Goal: Information Seeking & Learning: Check status

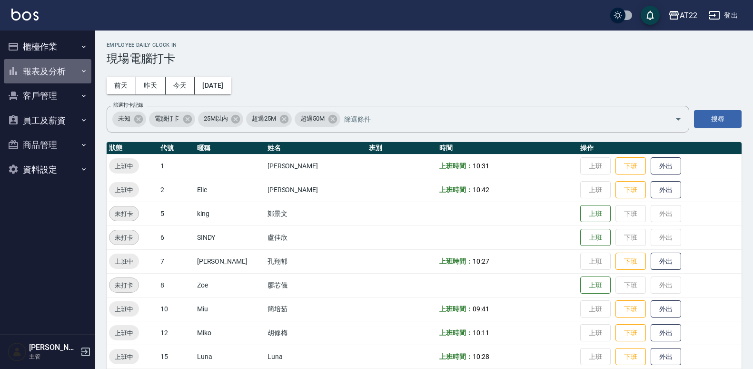
click at [50, 71] on button "報表及分析" at bounding box center [48, 71] width 88 height 25
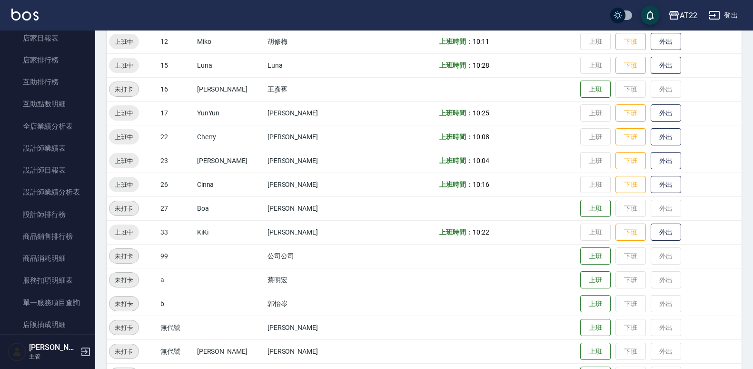
scroll to position [114, 0]
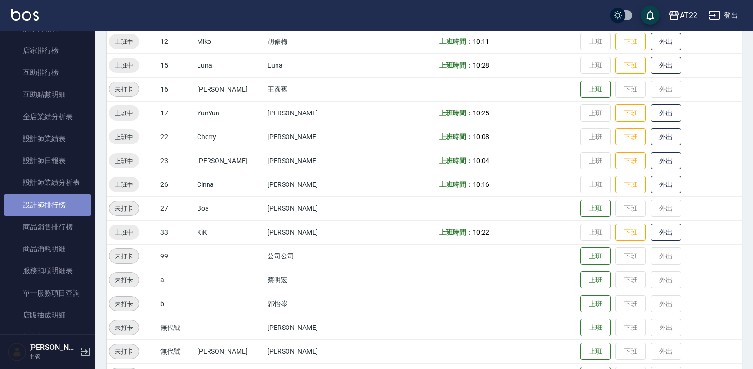
click at [63, 200] on link "設計師排行榜" at bounding box center [48, 205] width 88 height 22
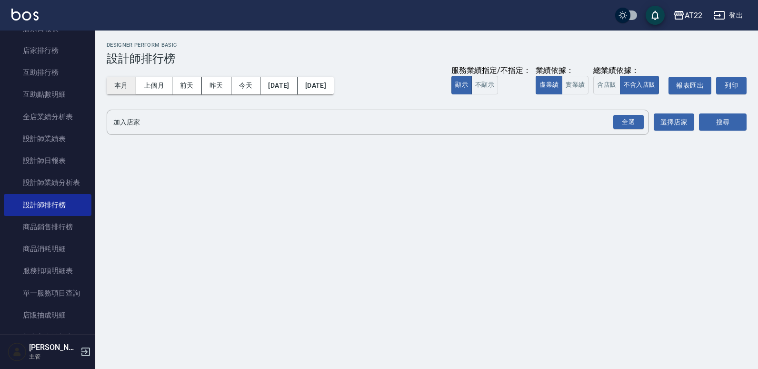
drag, startPoint x: 124, startPoint y: 84, endPoint x: 364, endPoint y: 40, distance: 244.0
click at [124, 83] on button "本月" at bounding box center [122, 86] width 30 height 18
click at [628, 123] on div "全選" at bounding box center [628, 122] width 30 height 15
click at [727, 116] on button "搜尋" at bounding box center [723, 123] width 48 height 18
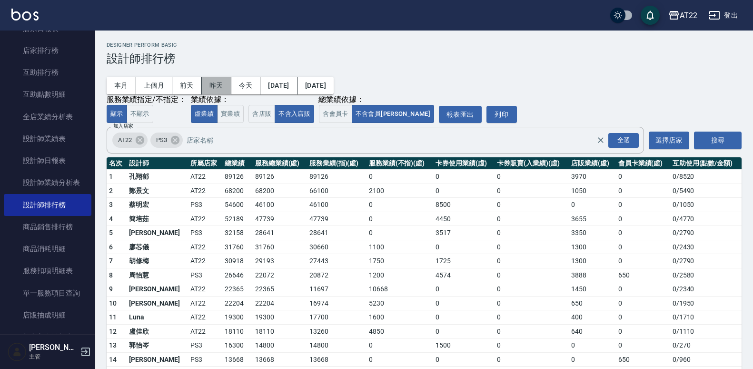
click at [210, 83] on button "昨天" at bounding box center [217, 86] width 30 height 18
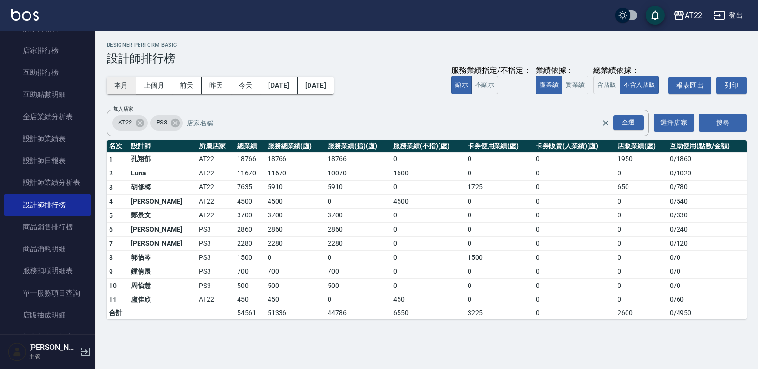
click at [124, 90] on button "本月" at bounding box center [122, 86] width 30 height 18
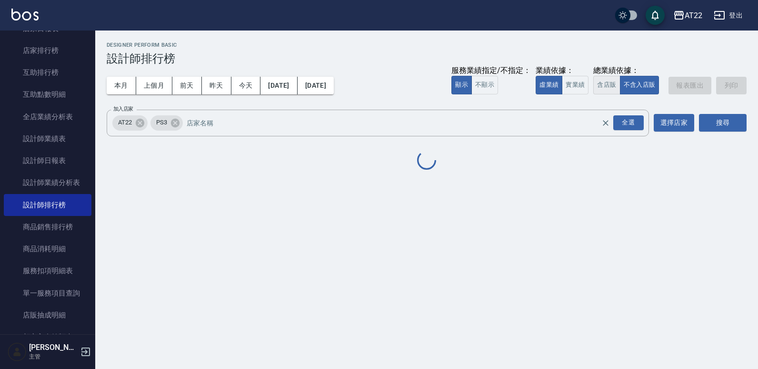
click at [607, 85] on button "含店販" at bounding box center [606, 85] width 27 height 19
